Goal: Task Accomplishment & Management: Use online tool/utility

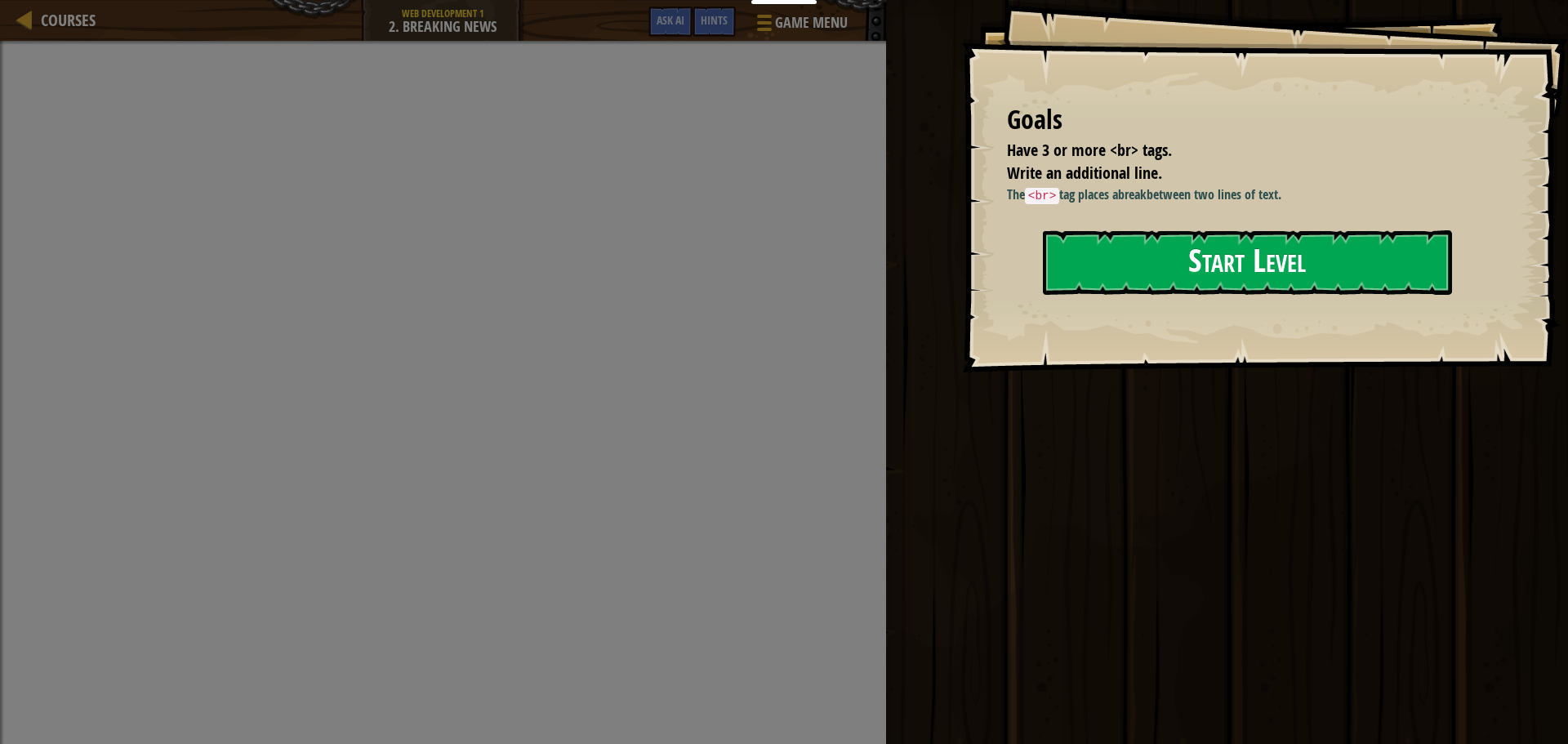
click at [1189, 281] on button "Start Level" at bounding box center [1248, 262] width 409 height 64
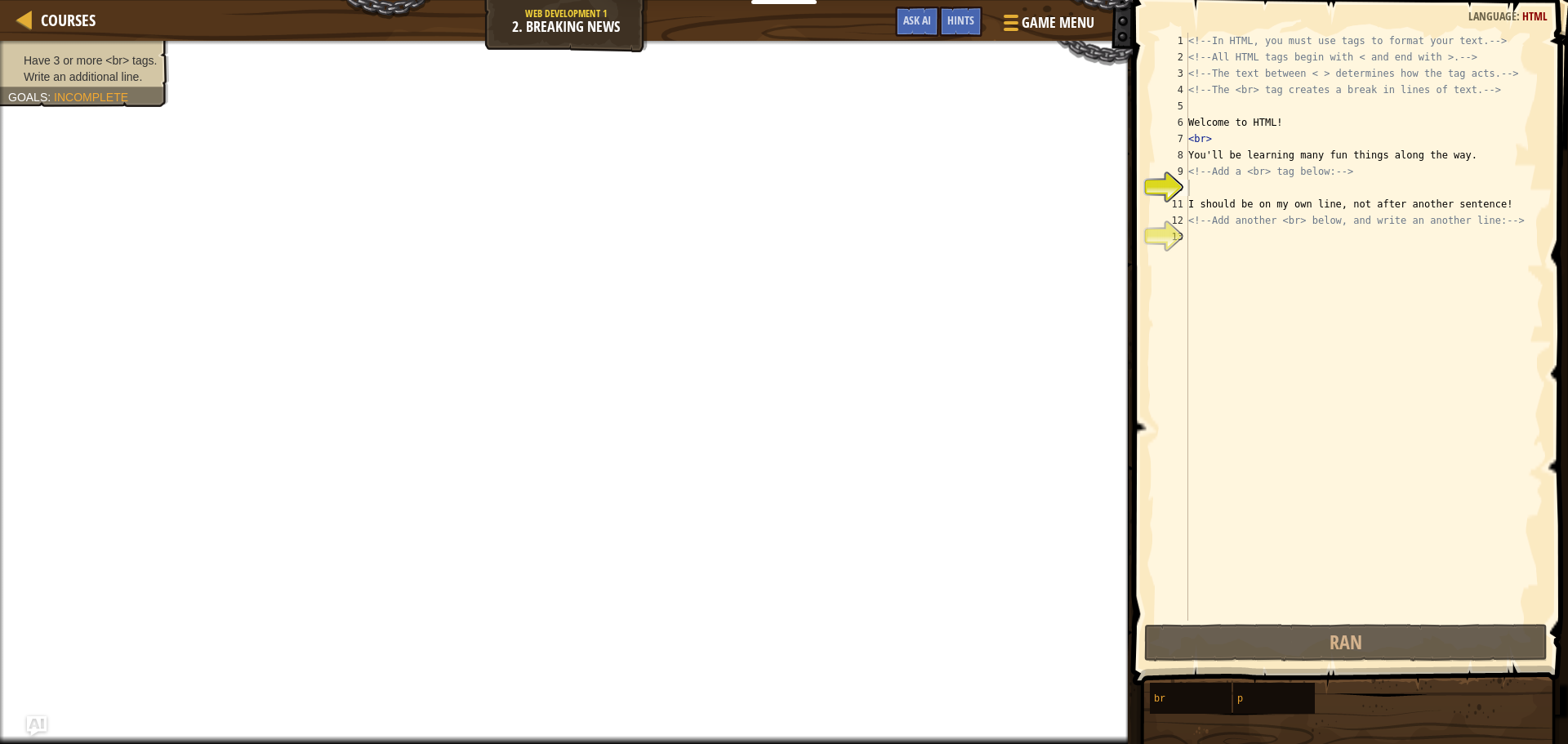
click at [607, 29] on div "Courses Web Development 1 2. Breaking News Game Menu Done Hints Ask AI" at bounding box center [566, 20] width 1133 height 41
click at [112, 90] on div "Goals : Incomplete" at bounding box center [68, 96] width 120 height 16
click at [1265, 243] on div "<!-- In HTML, you must use tags to format your text. --> <!-- All HTML tags beg…" at bounding box center [1364, 343] width 358 height 621
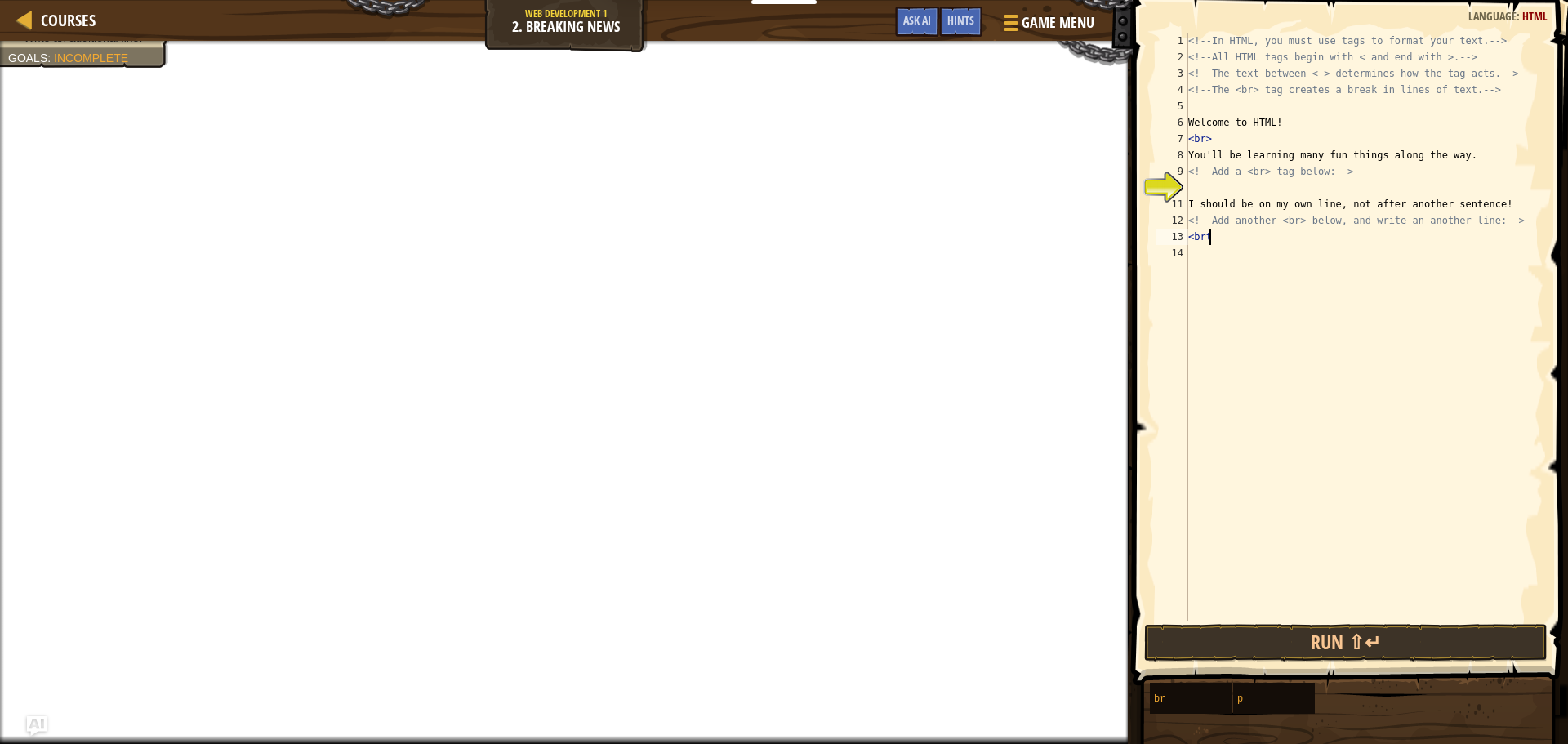
scroll to position [8, 1]
type textarea "<br>"
type textarea "hello!"
